Goal: Task Accomplishment & Management: Manage account settings

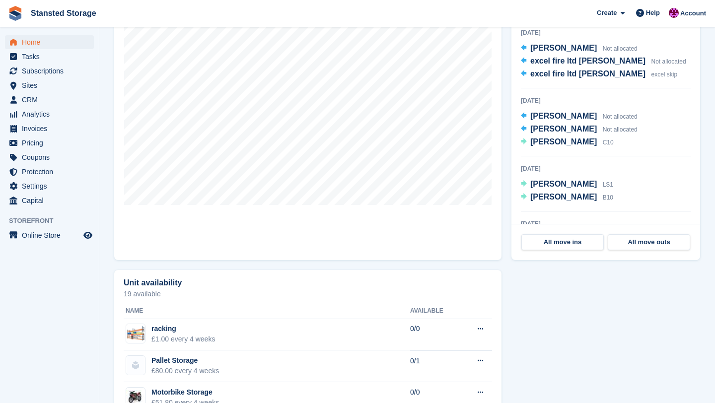
scroll to position [346, 0]
drag, startPoint x: 238, startPoint y: 14, endPoint x: 59, endPoint y: 71, distance: 187.6
click at [59, 71] on span "Subscriptions" at bounding box center [52, 71] width 60 height 14
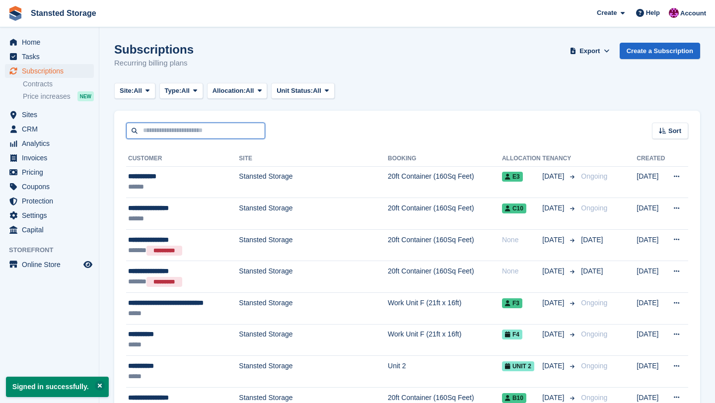
click at [203, 130] on input "text" at bounding box center [195, 131] width 139 height 16
type input "*******"
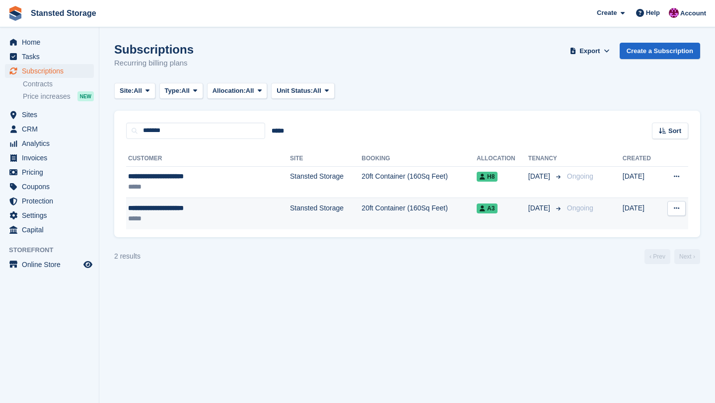
click at [290, 226] on td "Stansted Storage" at bounding box center [325, 213] width 71 height 31
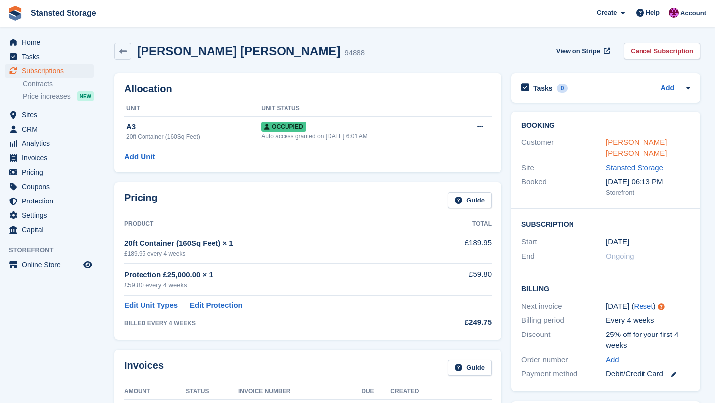
click at [644, 144] on link "Anthony Patrick Murphy" at bounding box center [635, 148] width 61 height 20
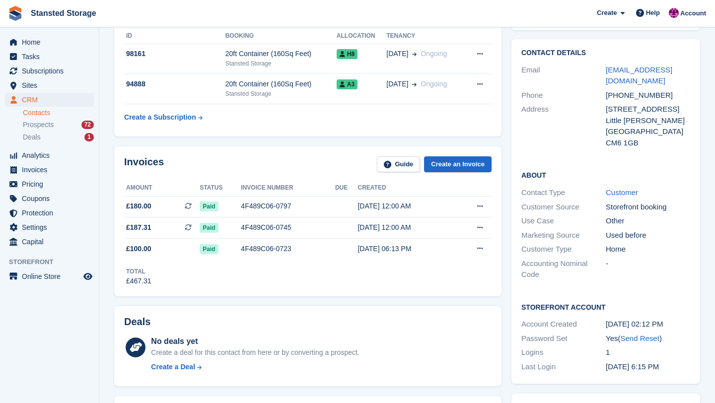
scroll to position [72, 0]
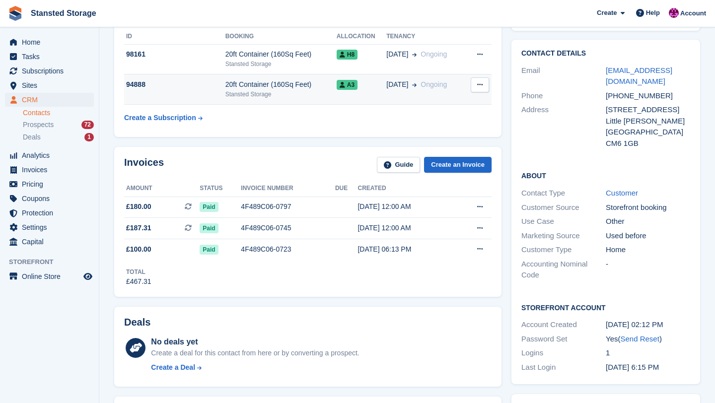
click at [361, 97] on td "A3" at bounding box center [361, 89] width 50 height 30
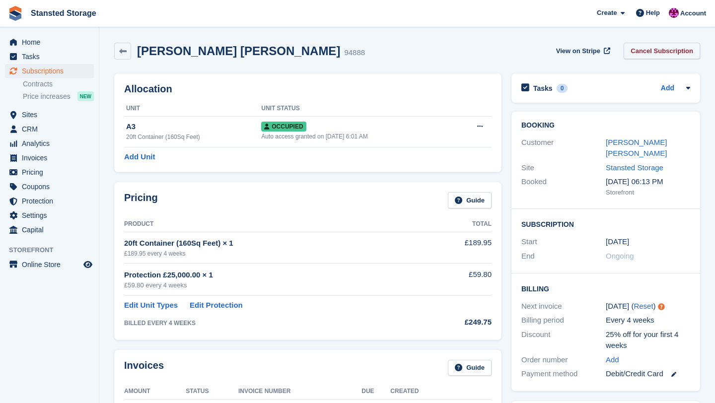
click at [650, 55] on link "Cancel Subscription" at bounding box center [661, 51] width 76 height 16
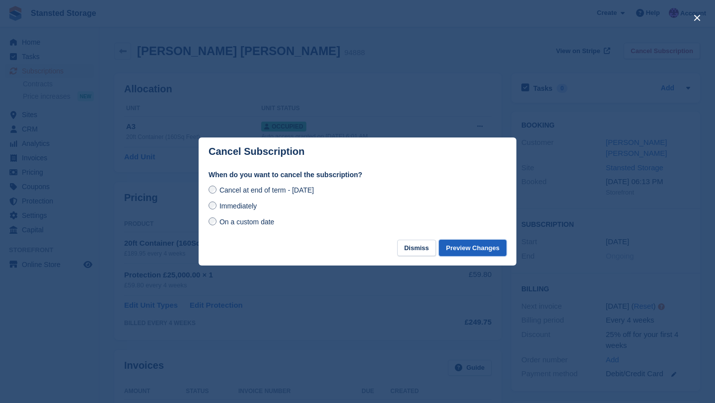
click at [462, 251] on button "Preview Changes" at bounding box center [472, 248] width 67 height 16
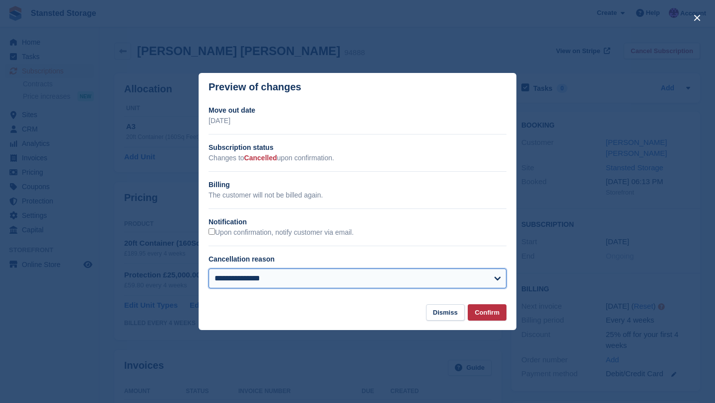
click at [438, 281] on select "**********" at bounding box center [357, 278] width 298 height 20
select select "*******"
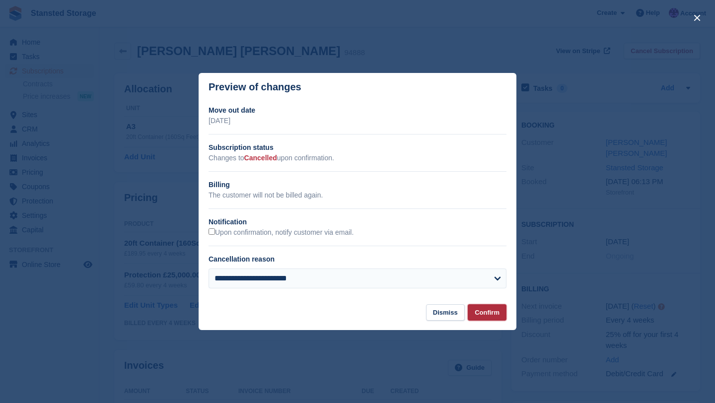
click at [477, 308] on button "Confirm" at bounding box center [486, 312] width 39 height 16
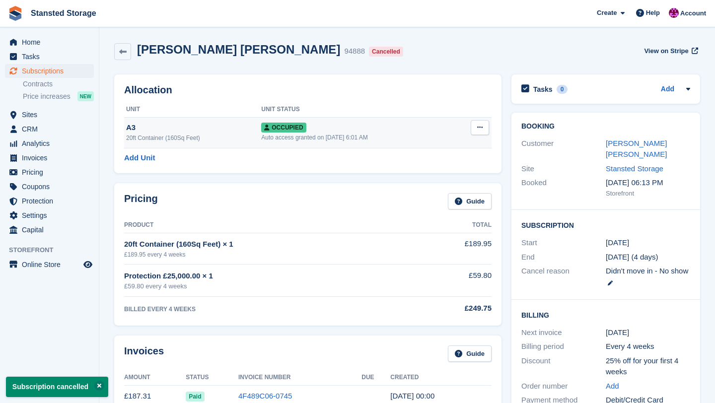
click at [477, 124] on button at bounding box center [479, 127] width 18 height 15
click at [445, 179] on p "Deallocate" at bounding box center [441, 181] width 86 height 13
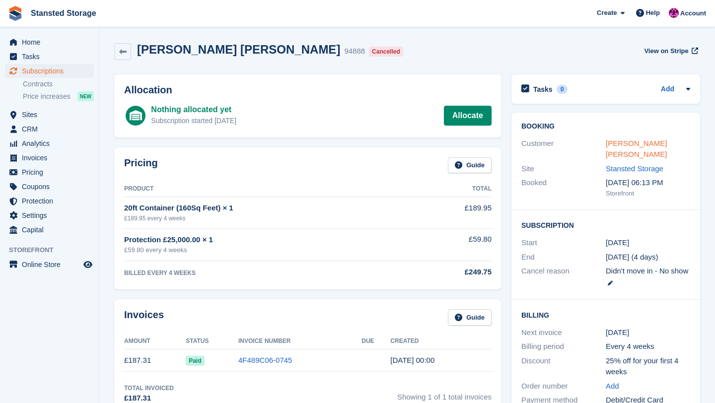
click at [619, 145] on link "[PERSON_NAME] [PERSON_NAME]" at bounding box center [635, 149] width 61 height 20
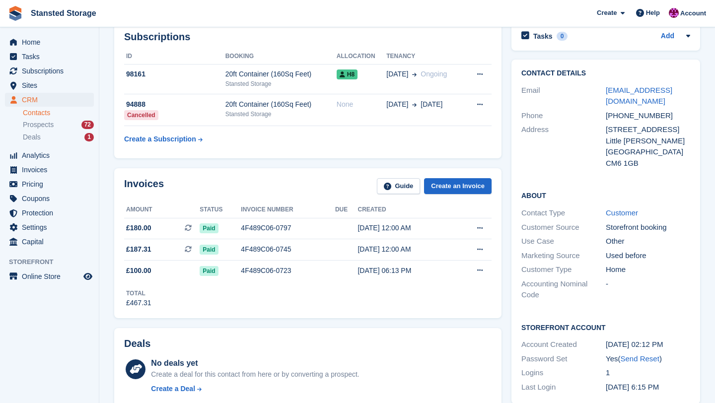
scroll to position [56, 0]
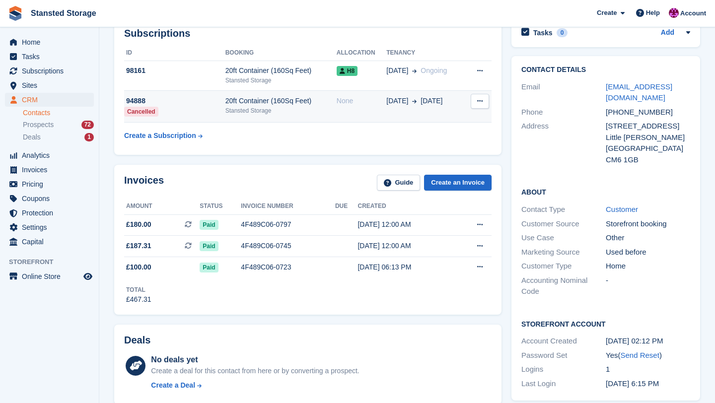
click at [444, 113] on td "18 Jul 15 Aug" at bounding box center [425, 107] width 78 height 32
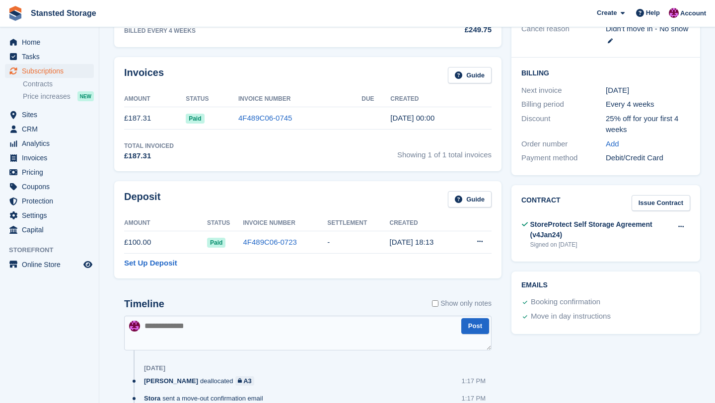
scroll to position [244, 0]
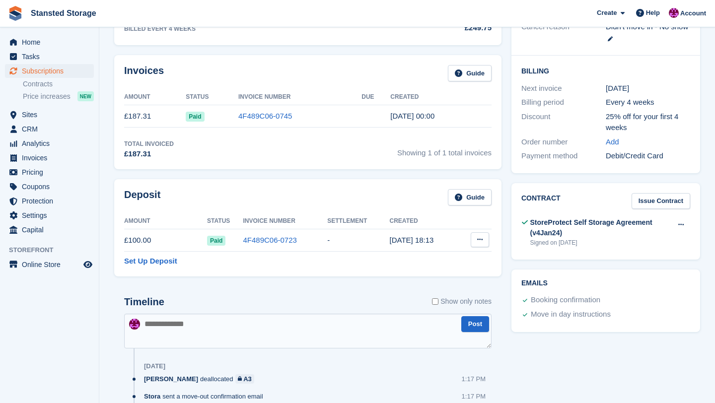
click at [481, 239] on icon at bounding box center [479, 239] width 5 height 6
click at [416, 259] on p "Settle deposit" at bounding box center [441, 259] width 86 height 13
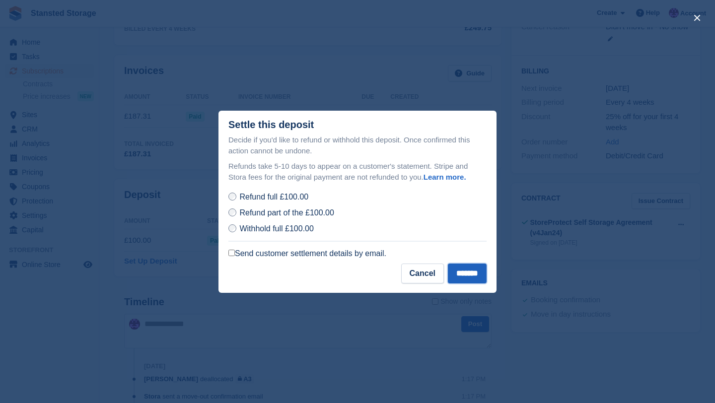
click at [470, 272] on input "*******" at bounding box center [467, 274] width 39 height 20
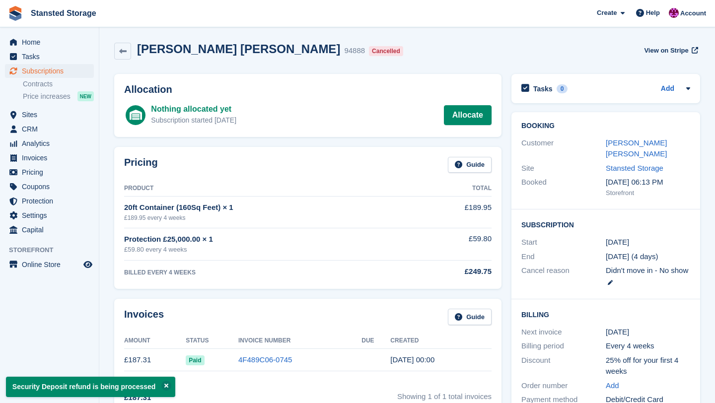
scroll to position [0, 0]
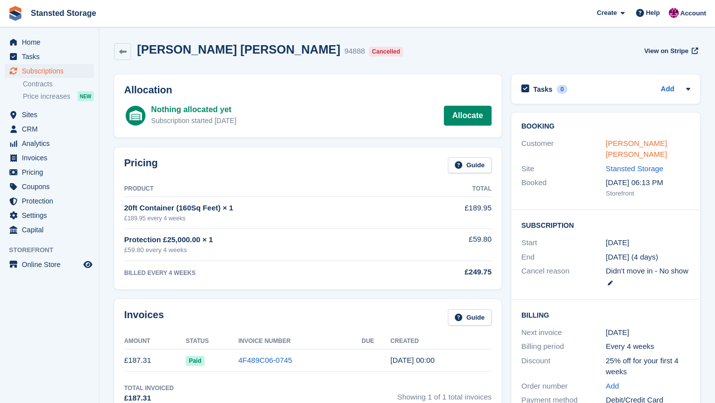
click at [641, 145] on link "Anthony Patrick Murphy" at bounding box center [635, 149] width 61 height 20
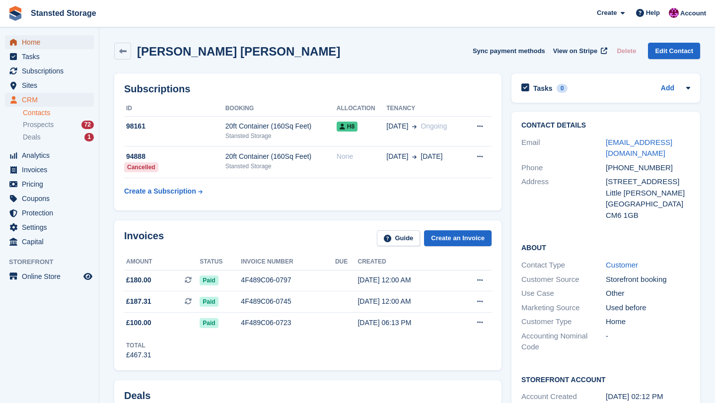
click at [46, 42] on span "Home" at bounding box center [52, 42] width 60 height 14
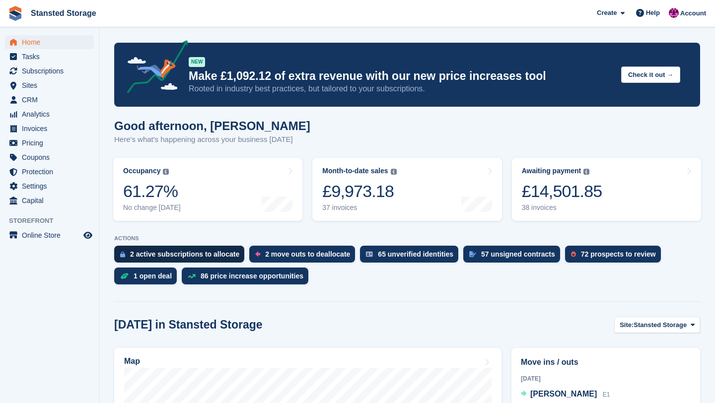
click at [210, 253] on div "2 active subscriptions to allocate" at bounding box center [184, 254] width 109 height 8
click at [330, 258] on div "2 move outs to deallocate" at bounding box center [307, 254] width 85 height 8
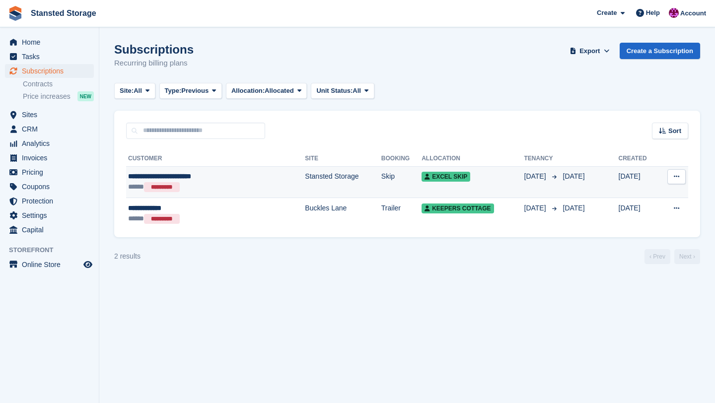
click at [675, 178] on icon at bounding box center [675, 176] width 5 height 6
click at [638, 199] on p "View customer" at bounding box center [638, 196] width 86 height 13
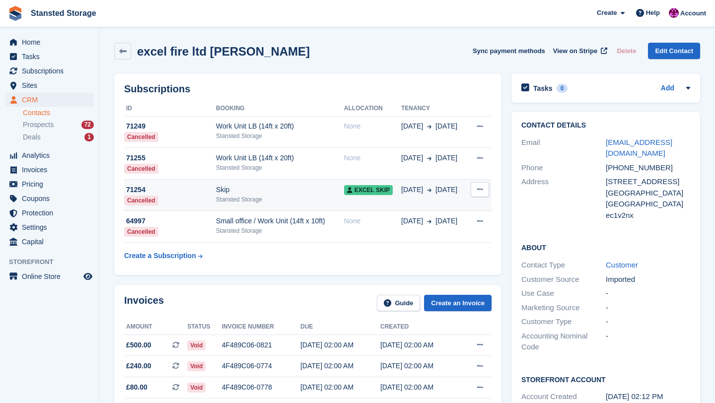
click at [481, 194] on button at bounding box center [479, 189] width 18 height 15
click at [420, 194] on span "09 Feb" at bounding box center [412, 190] width 22 height 10
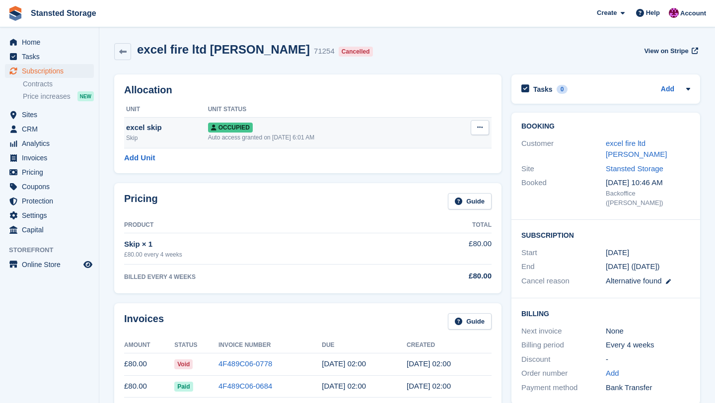
click at [485, 132] on button at bounding box center [479, 127] width 18 height 15
click at [432, 181] on p "Deallocate" at bounding box center [441, 181] width 86 height 13
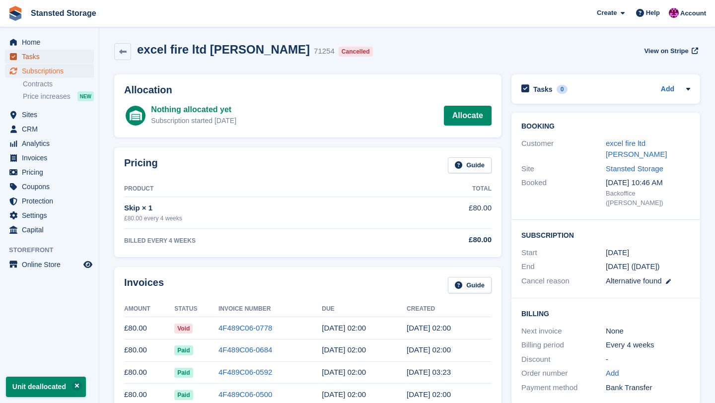
click at [63, 50] on span "Tasks" at bounding box center [52, 57] width 60 height 14
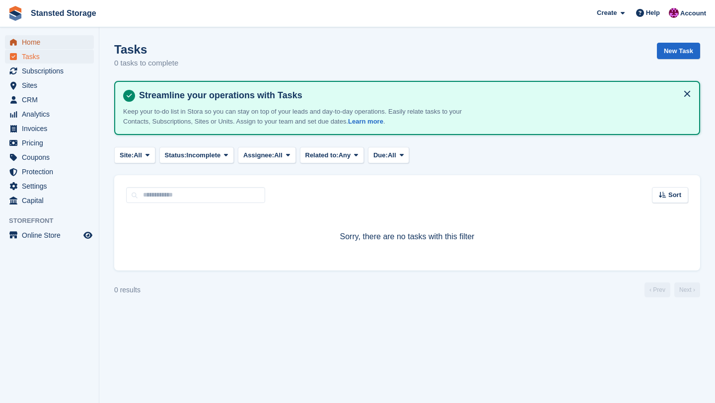
click at [59, 41] on span "Home" at bounding box center [52, 42] width 60 height 14
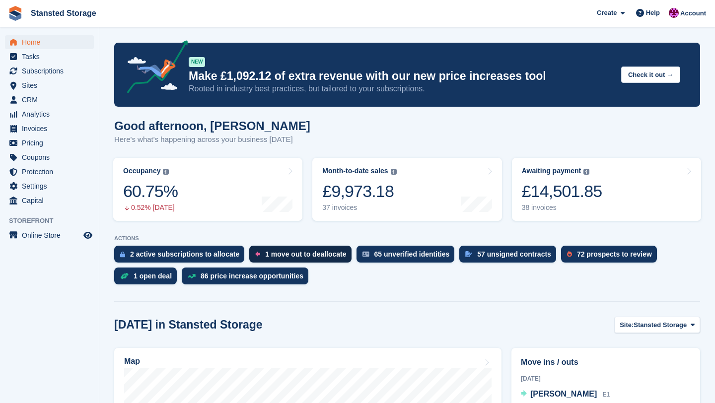
click at [328, 254] on div "1 move out to deallocate" at bounding box center [305, 254] width 81 height 8
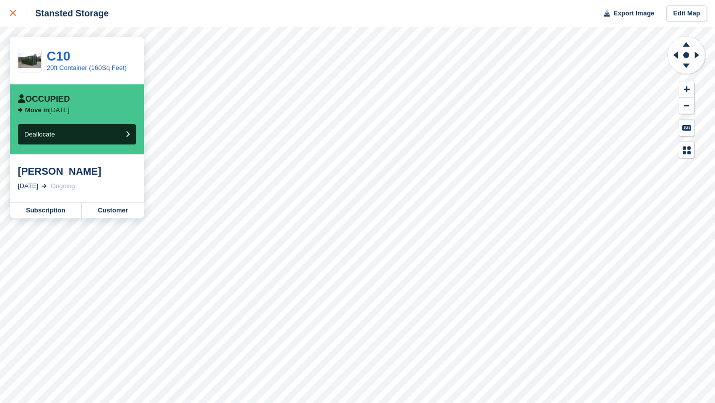
click at [13, 13] on icon at bounding box center [13, 13] width 6 height 6
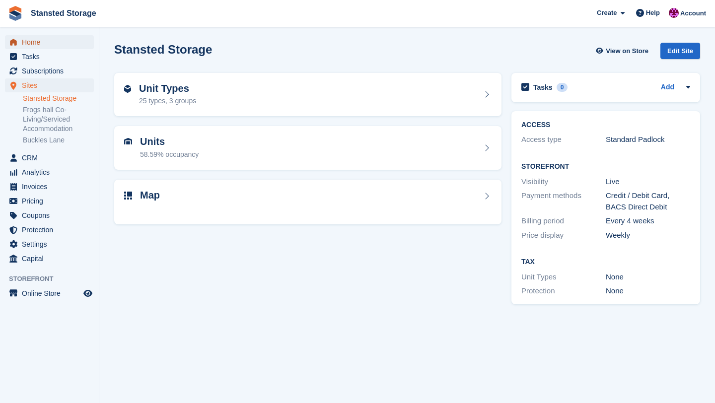
click at [45, 44] on span "Home" at bounding box center [52, 42] width 60 height 14
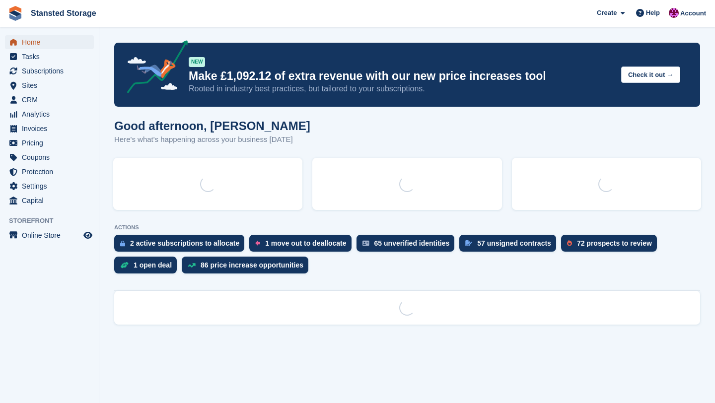
click at [36, 44] on span "Home" at bounding box center [52, 42] width 60 height 14
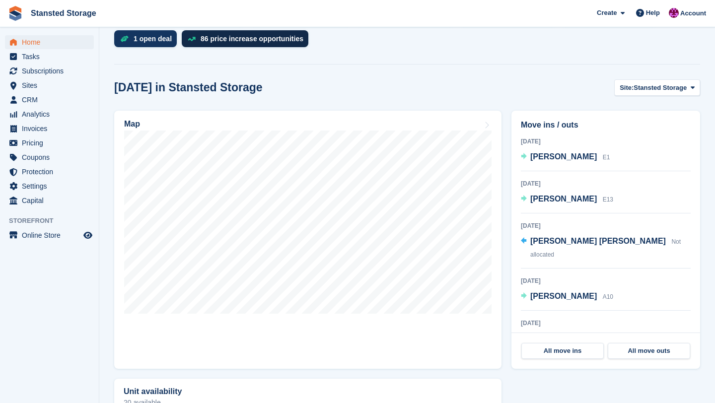
scroll to position [251, 0]
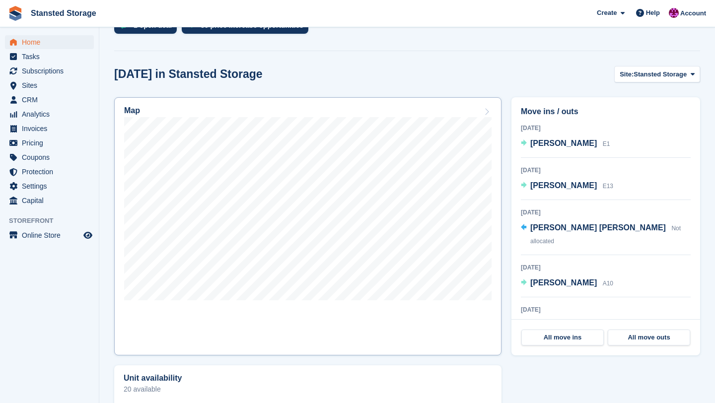
click at [252, 324] on link "Map" at bounding box center [307, 226] width 387 height 258
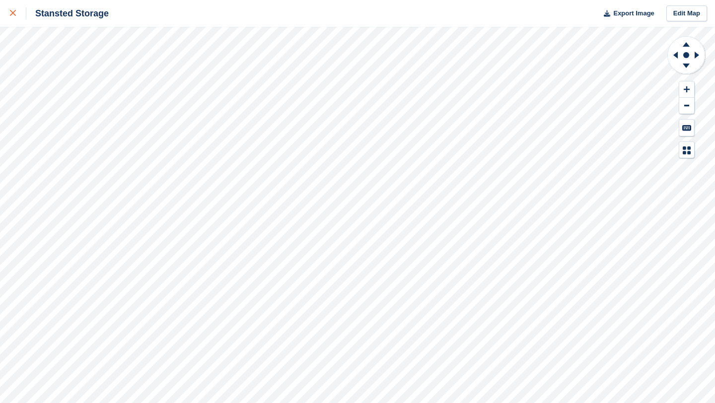
click at [14, 15] on icon at bounding box center [13, 13] width 6 height 6
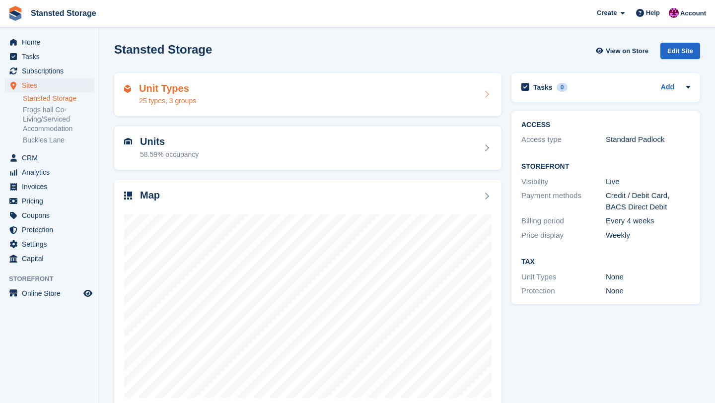
click at [491, 95] on icon at bounding box center [486, 94] width 10 height 8
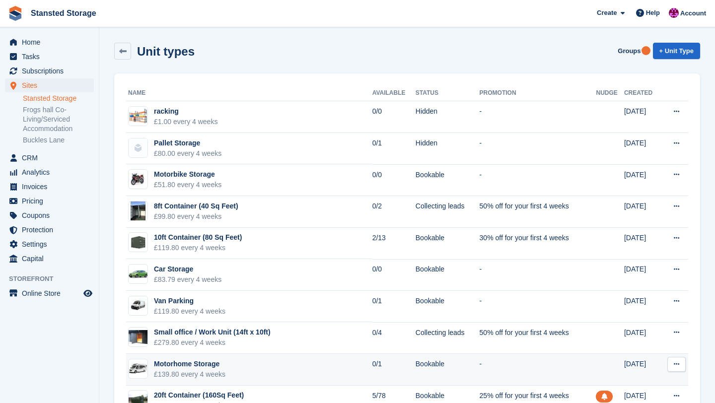
click at [671, 365] on button at bounding box center [676, 364] width 18 height 15
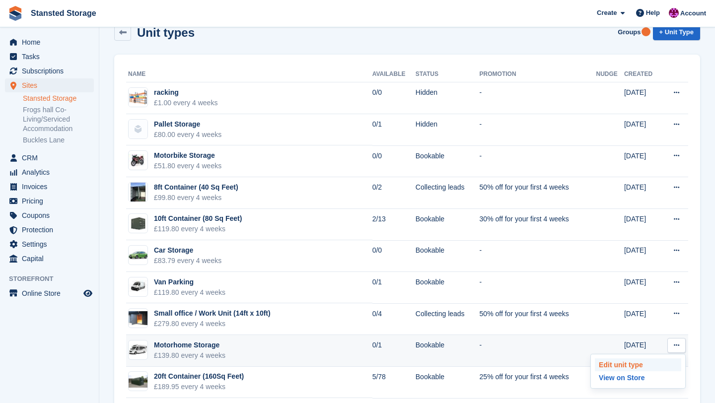
click at [607, 367] on p "Edit unit type" at bounding box center [638, 364] width 86 height 13
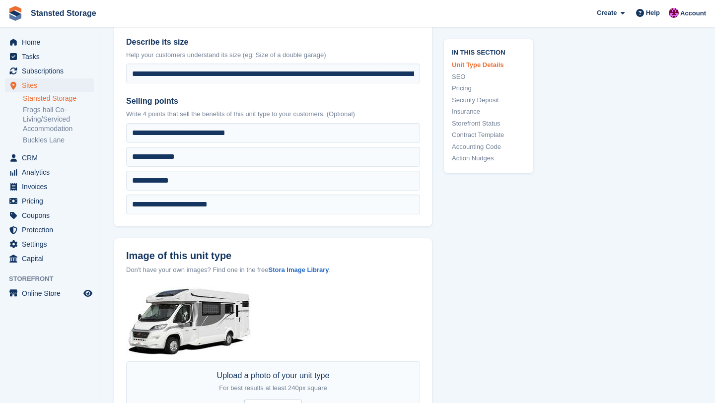
scroll to position [326, 0]
